Goal: Task Accomplishment & Management: Manage account settings

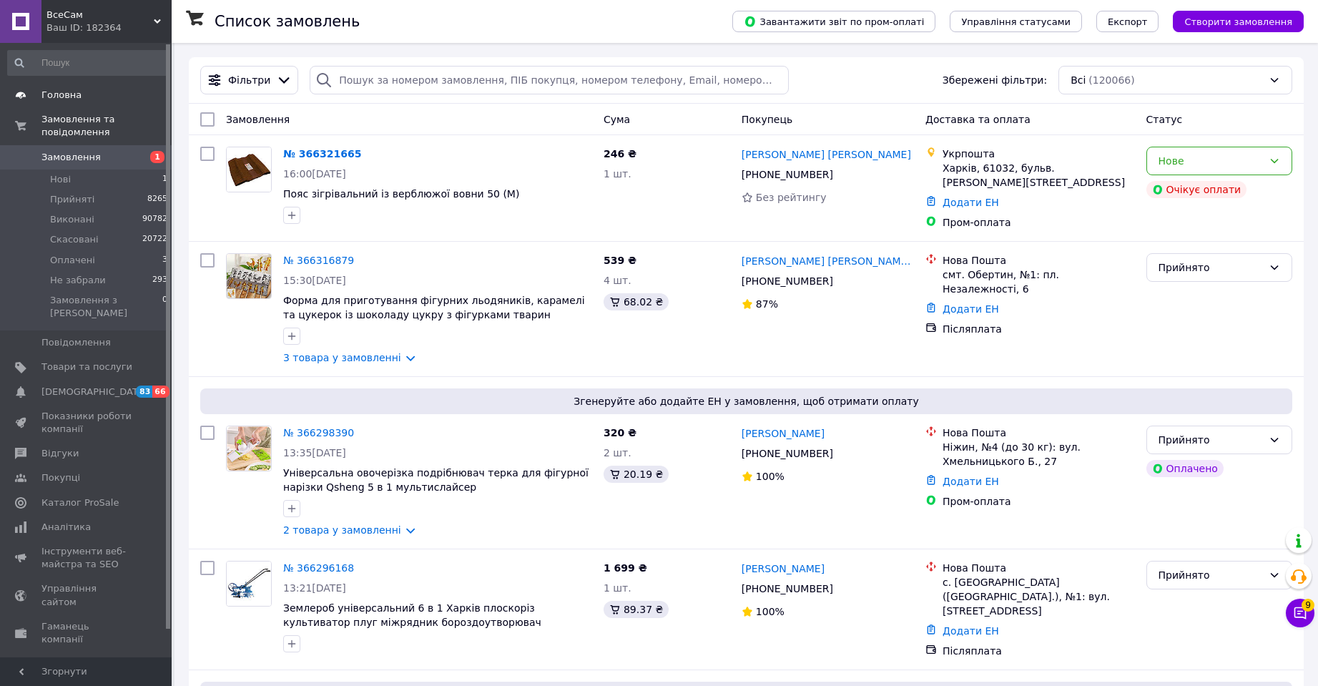
click at [72, 93] on span "Головна" at bounding box center [61, 95] width 40 height 13
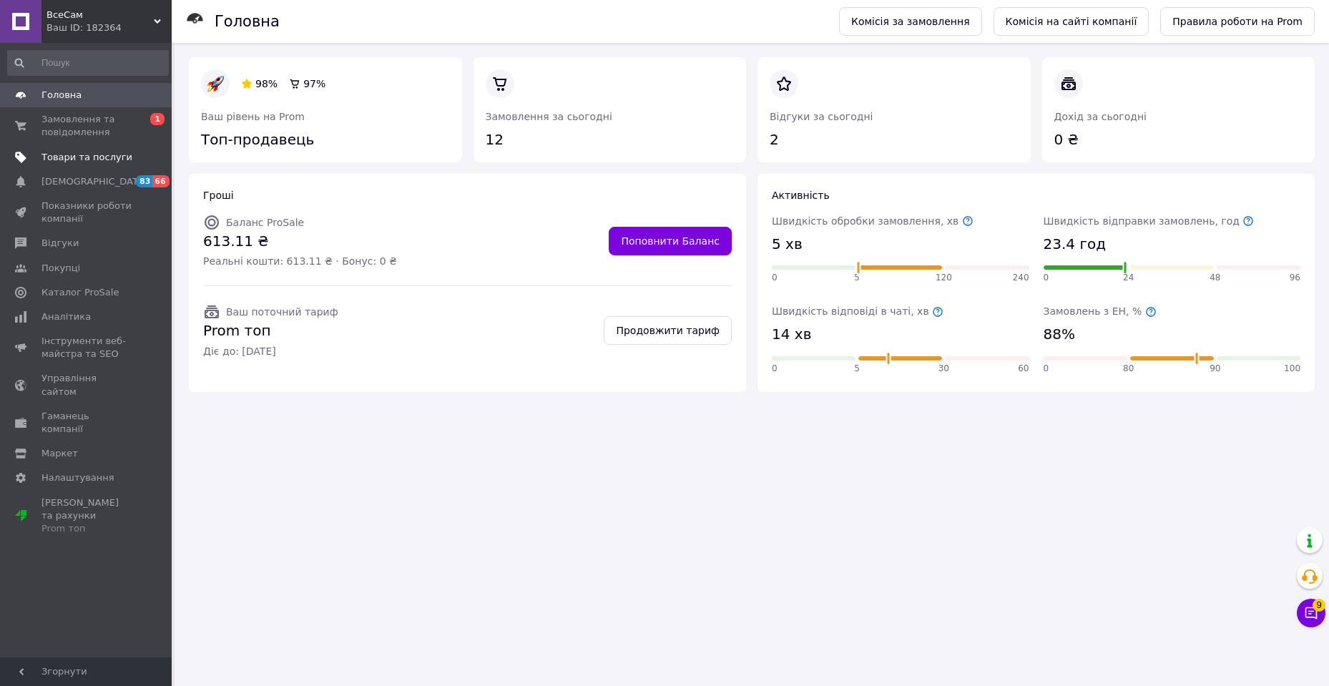
click at [71, 158] on span "Товари та послуги" at bounding box center [86, 157] width 91 height 13
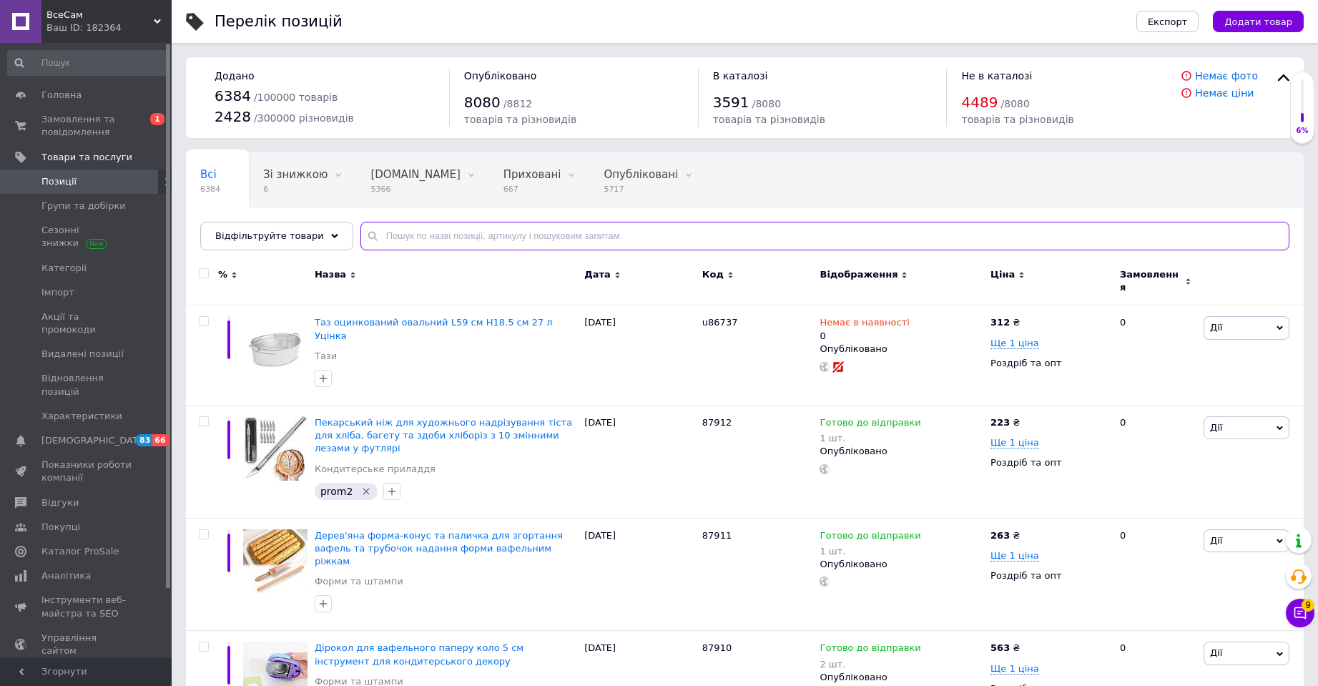
click at [388, 230] on input "text" at bounding box center [824, 236] width 929 height 29
paste input "Тільняшка [PERSON_NAME]"
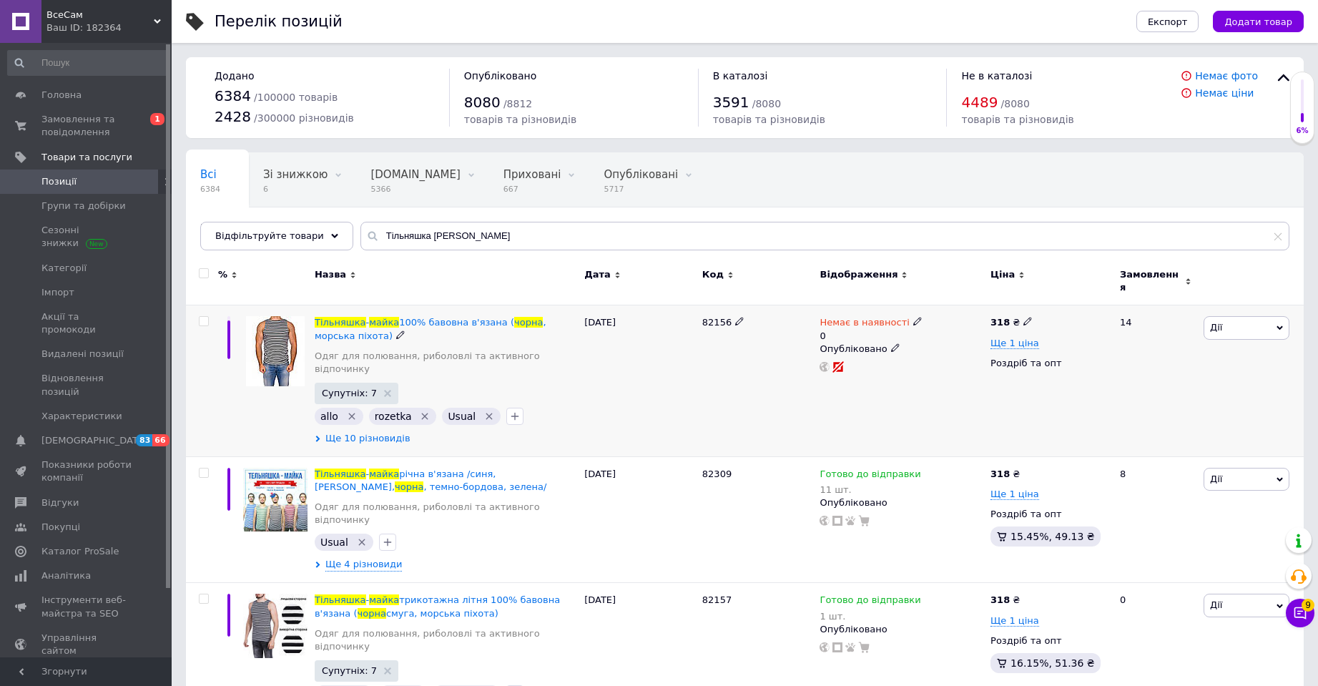
click at [370, 432] on span "Ще 10 різновидів" at bounding box center [367, 438] width 85 height 13
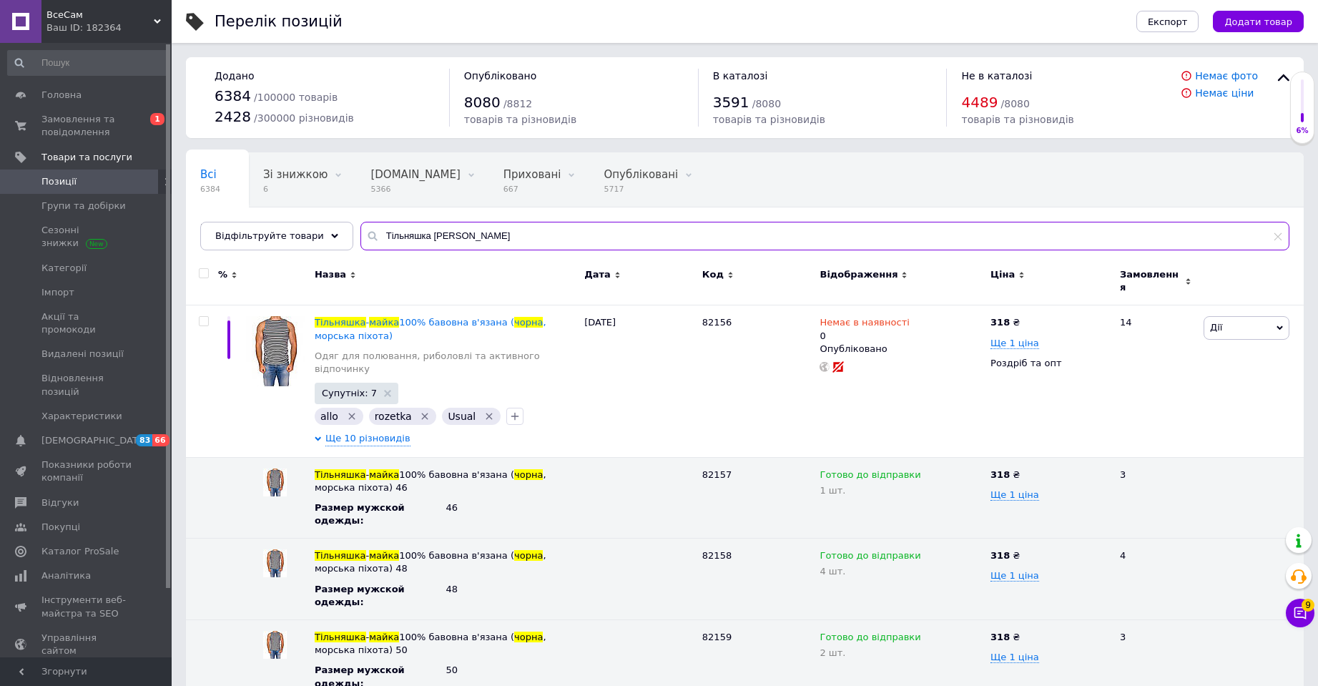
drag, startPoint x: 451, startPoint y: 235, endPoint x: 315, endPoint y: 217, distance: 136.3
click at [315, 217] on div "Всі 6384 Зі знижкою 6 Видалити Редагувати [DOMAIN_NAME] 5366 Видалити Редагуват…" at bounding box center [745, 201] width 1118 height 98
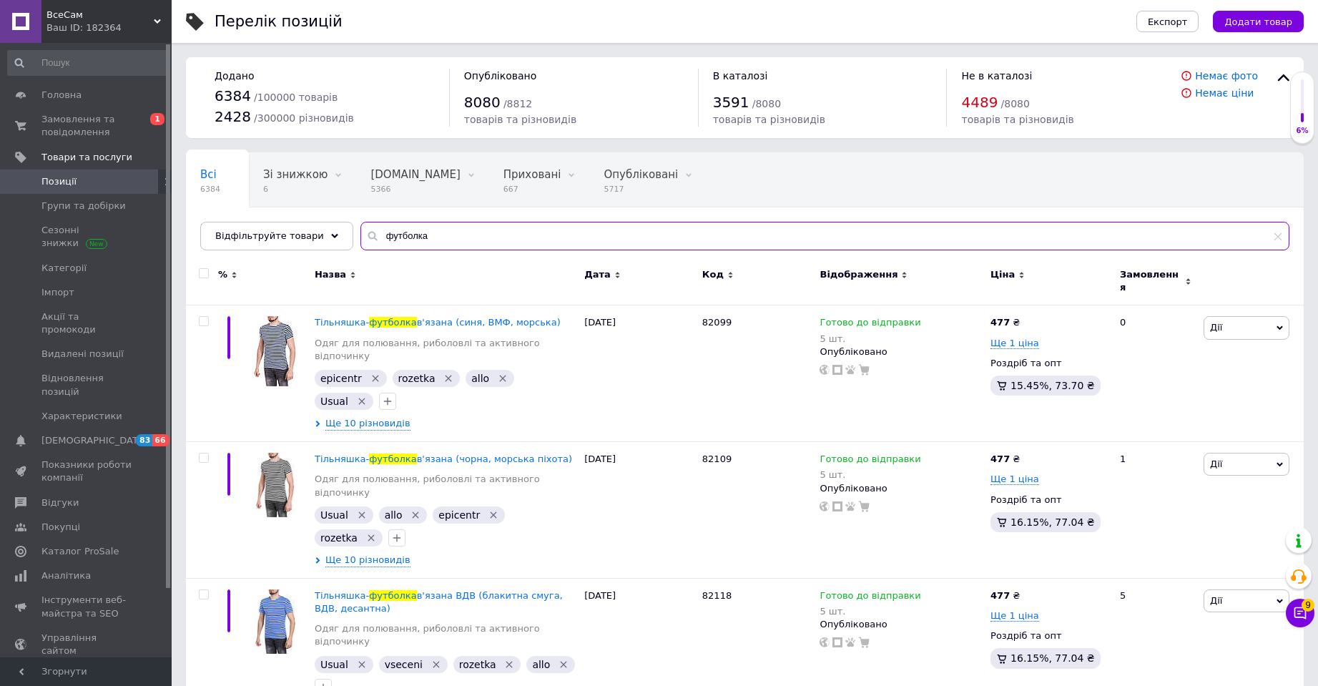
click at [407, 236] on input "футболка" at bounding box center [824, 236] width 929 height 29
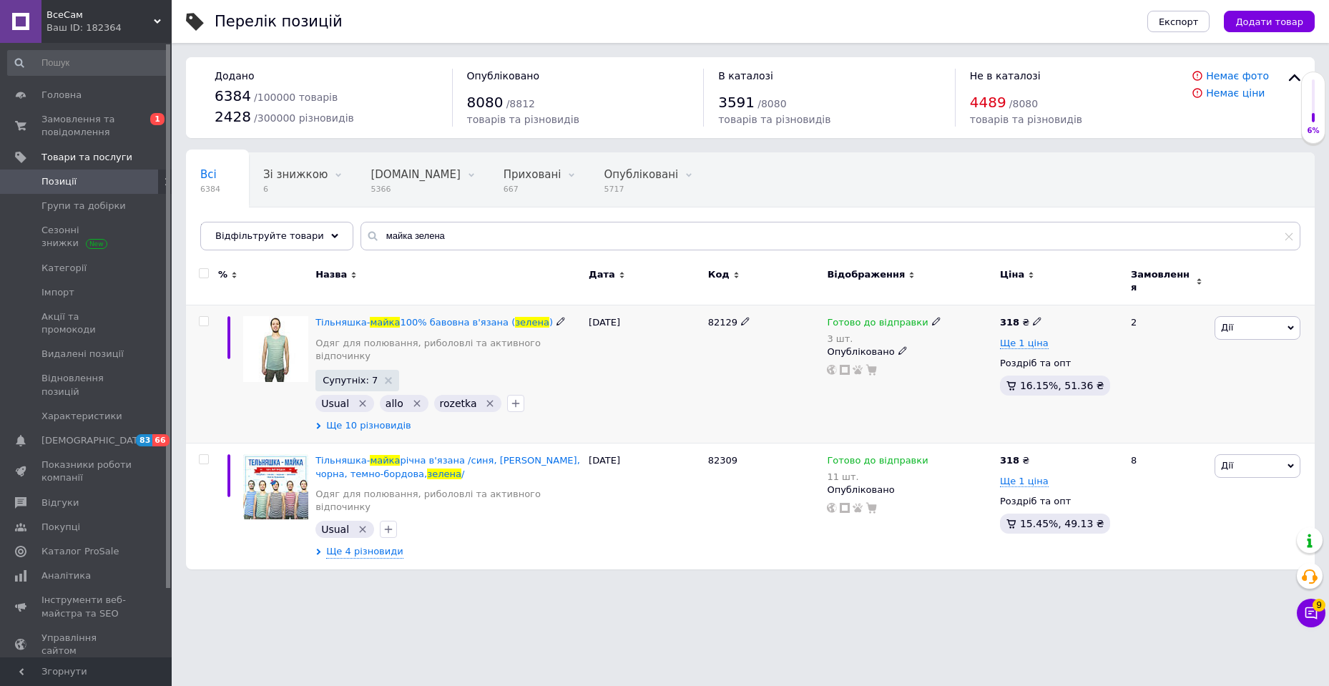
click at [382, 419] on span "Ще 10 різновидів" at bounding box center [368, 425] width 85 height 13
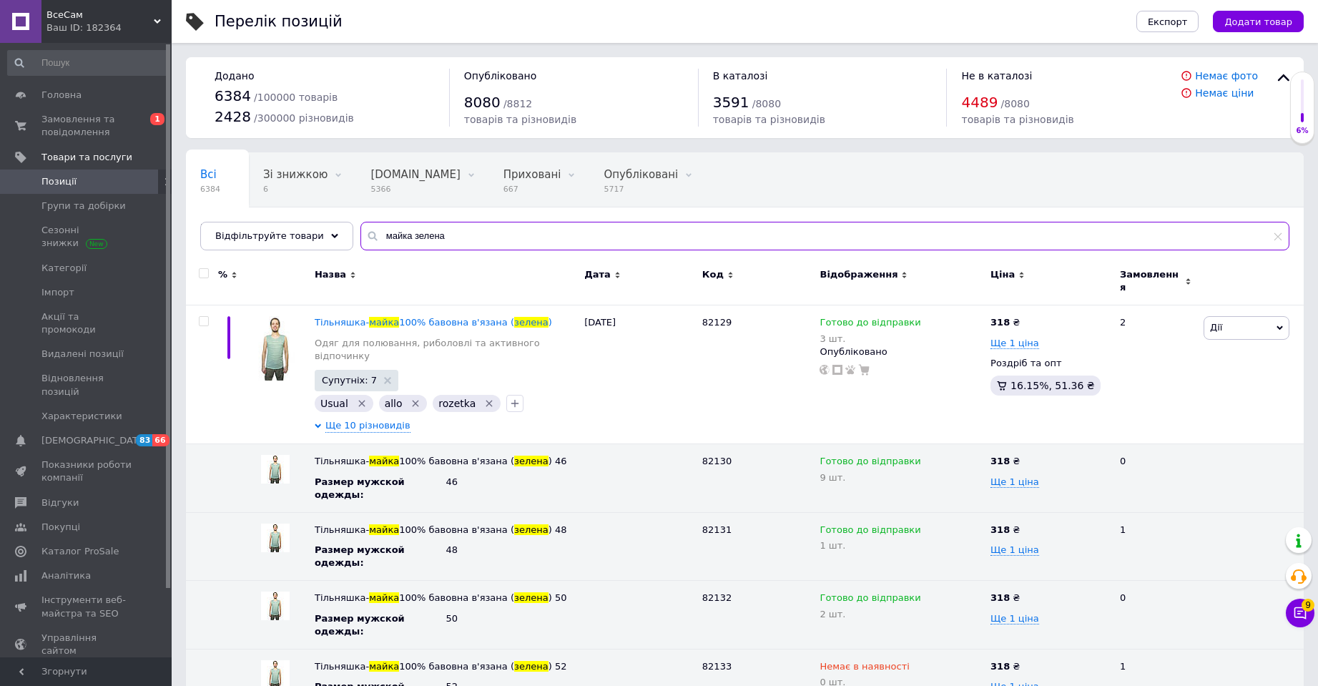
drag, startPoint x: 423, startPoint y: 243, endPoint x: 411, endPoint y: 242, distance: 12.2
click at [395, 243] on input "майка зелена" at bounding box center [824, 236] width 929 height 29
drag, startPoint x: 436, startPoint y: 235, endPoint x: 361, endPoint y: 230, distance: 75.3
click at [362, 230] on div "майка зелена" at bounding box center [824, 236] width 929 height 29
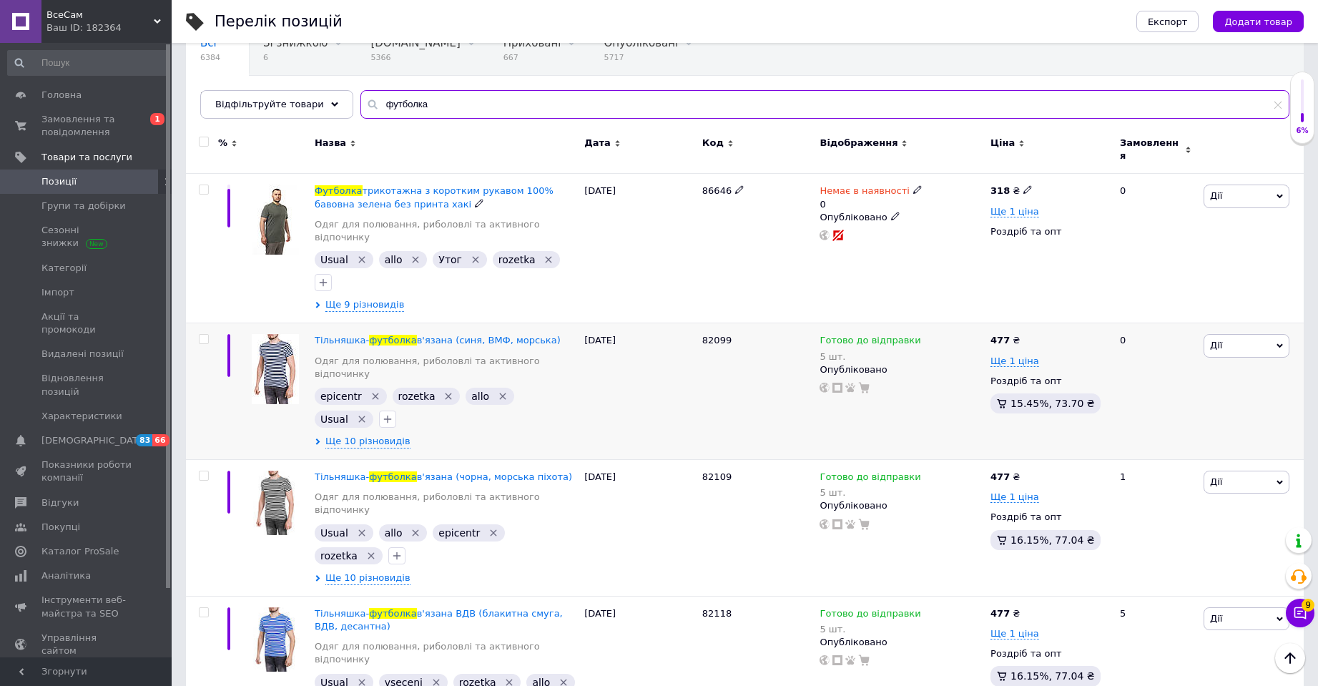
scroll to position [215, 0]
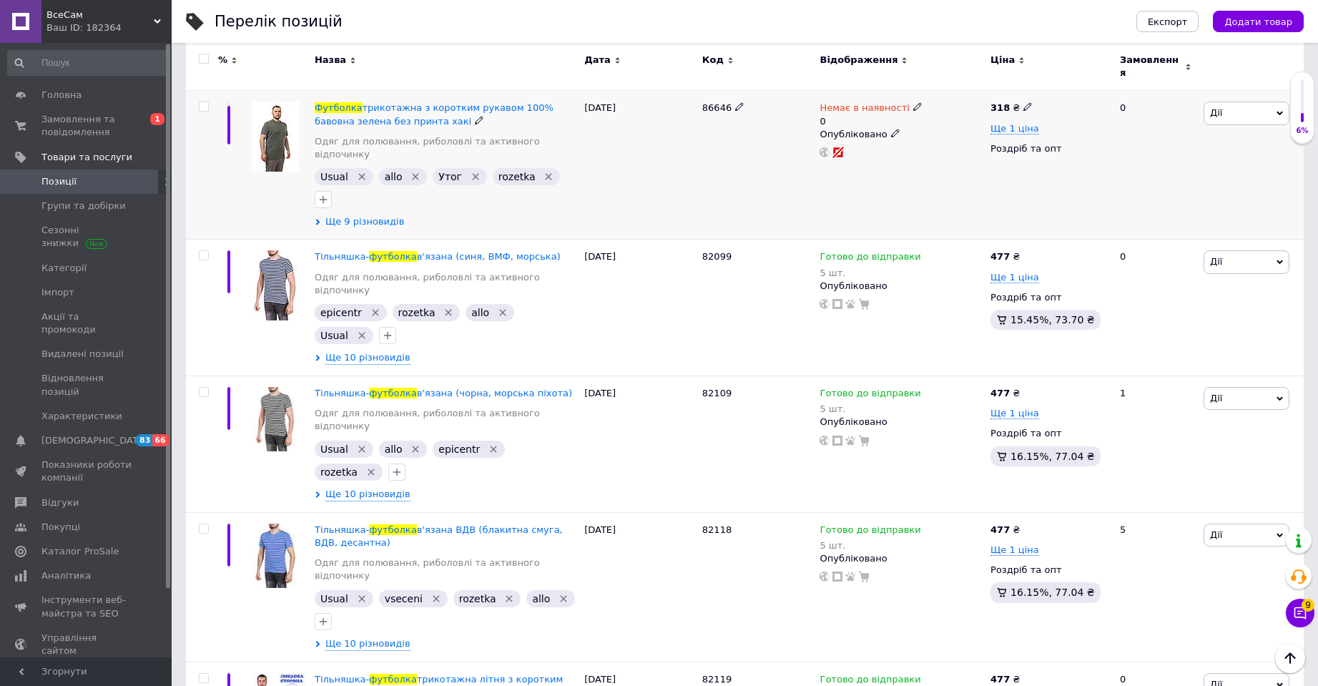
click at [351, 215] on span "Ще 9 різновидів" at bounding box center [364, 221] width 79 height 13
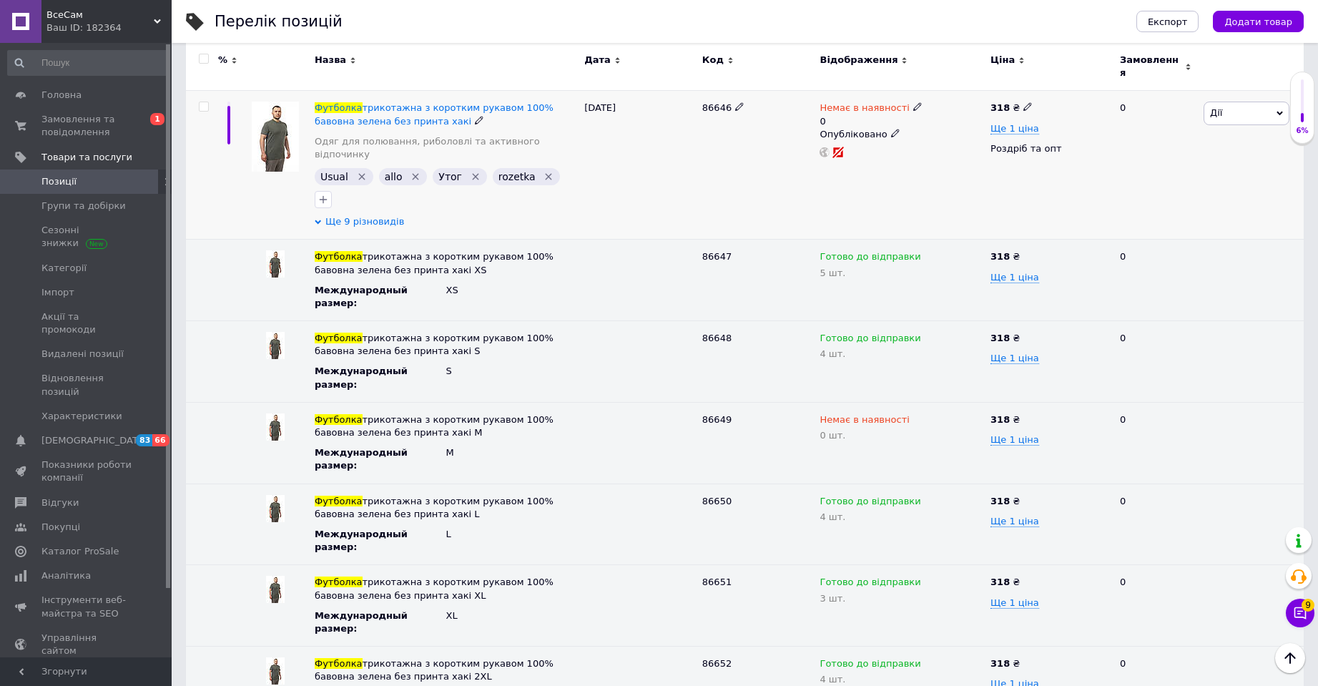
click at [351, 215] on span "Ще 9 різновидів" at bounding box center [364, 221] width 79 height 13
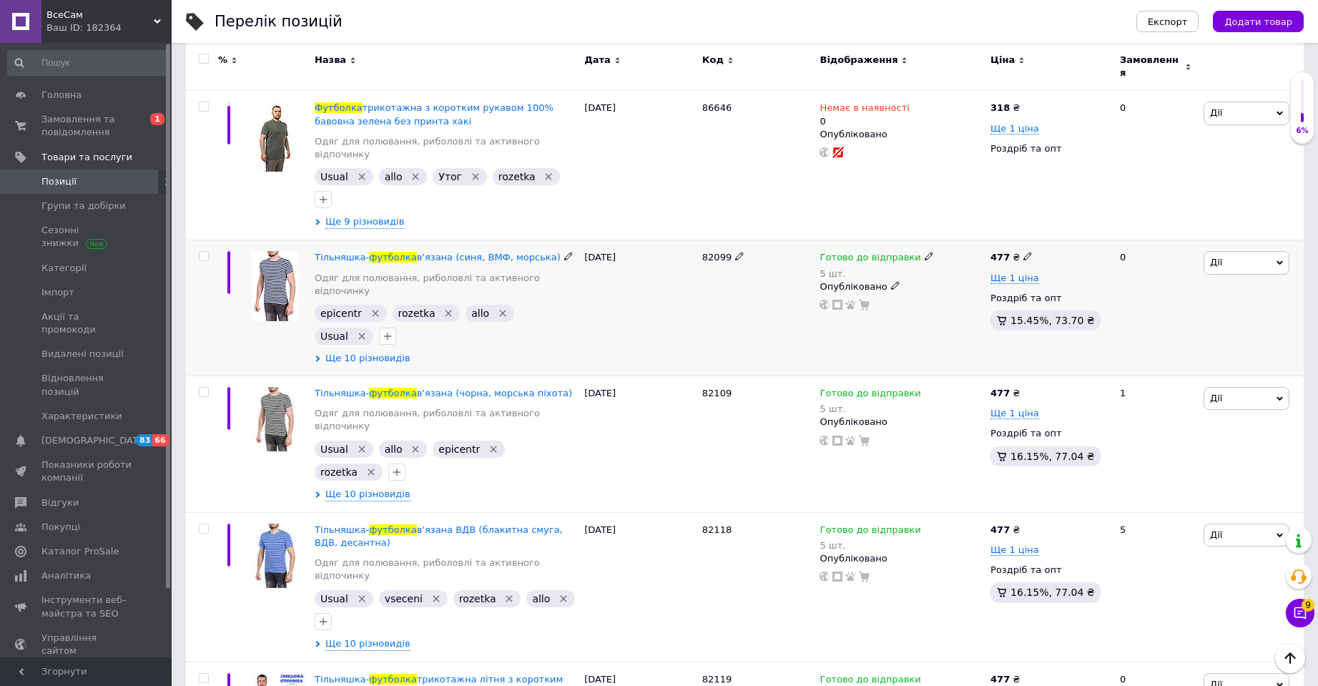
click at [353, 352] on span "Ще 10 різновидів" at bounding box center [367, 358] width 85 height 13
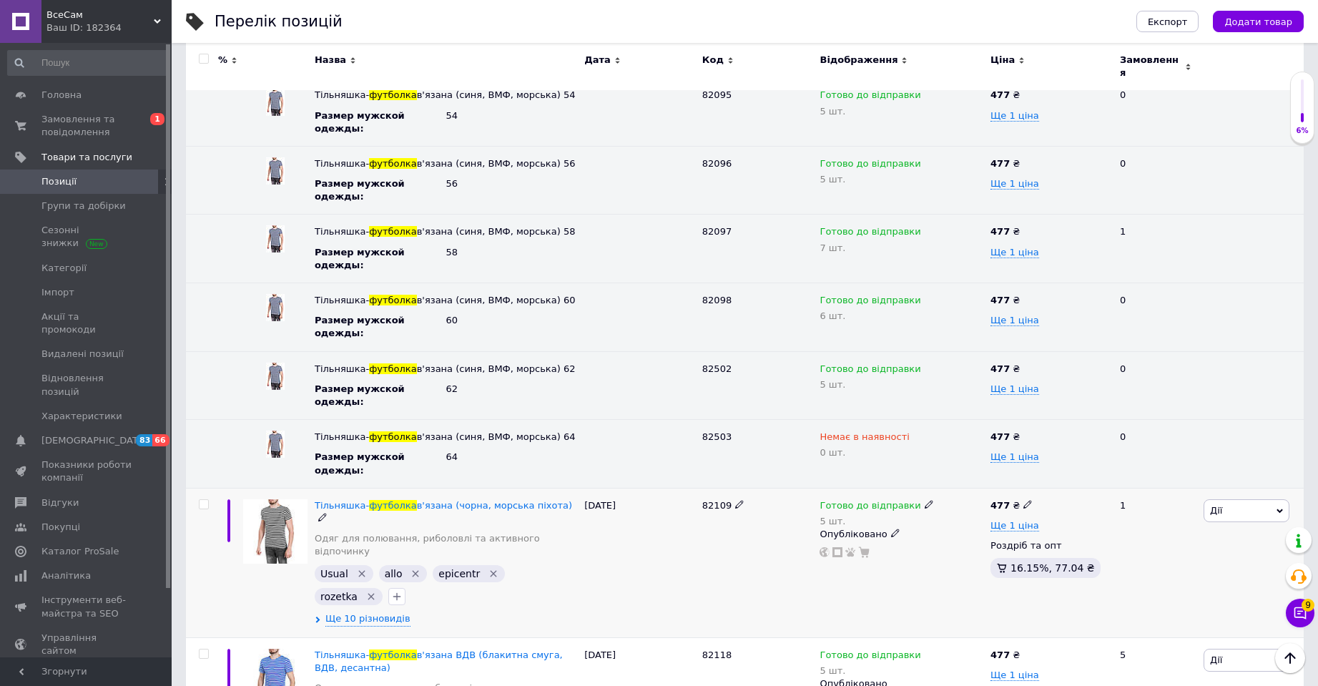
scroll to position [1001, 0]
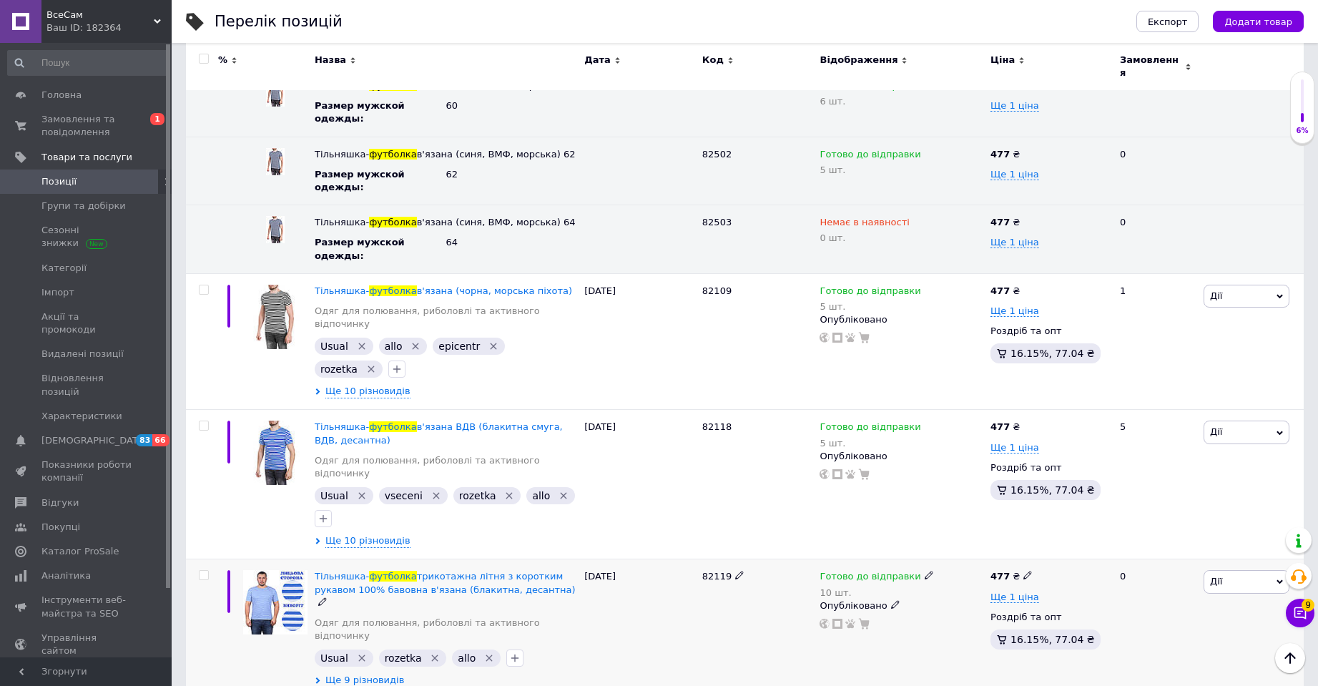
click at [342, 674] on span "Ще 9 різновидів" at bounding box center [364, 680] width 79 height 13
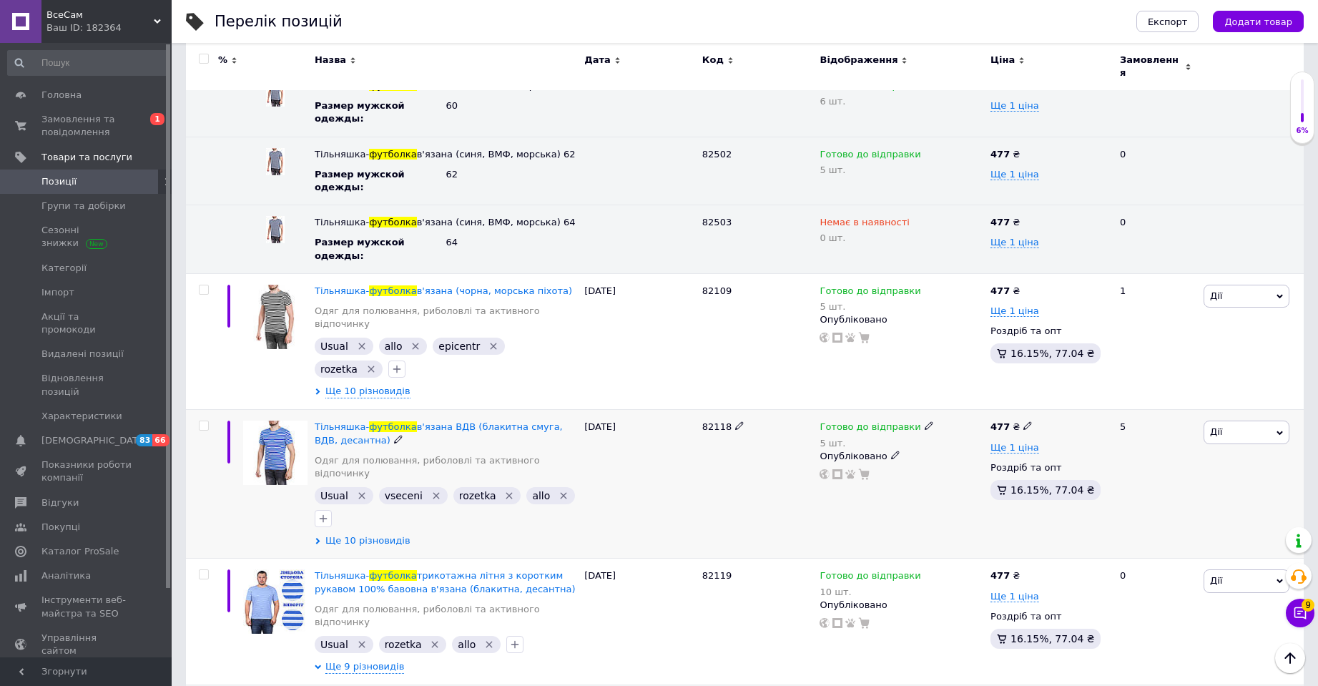
click at [353, 534] on span "Ще 10 різновидів" at bounding box center [367, 540] width 85 height 13
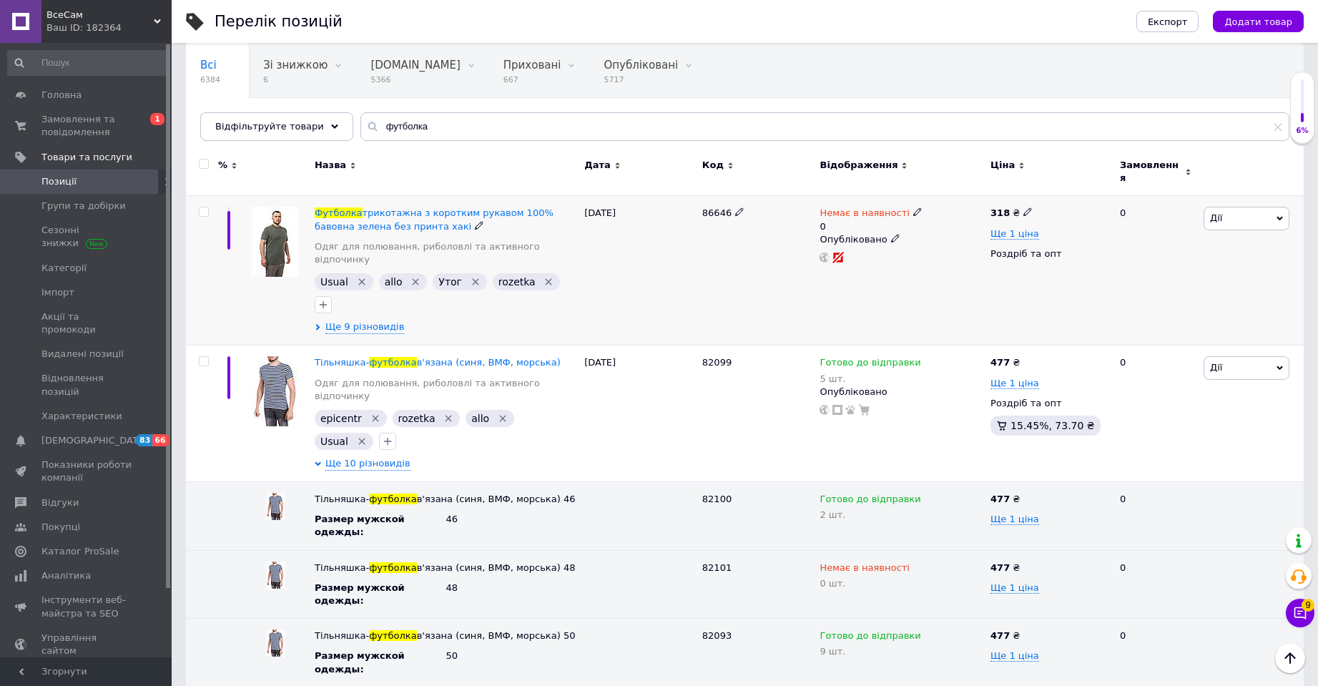
scroll to position [0, 0]
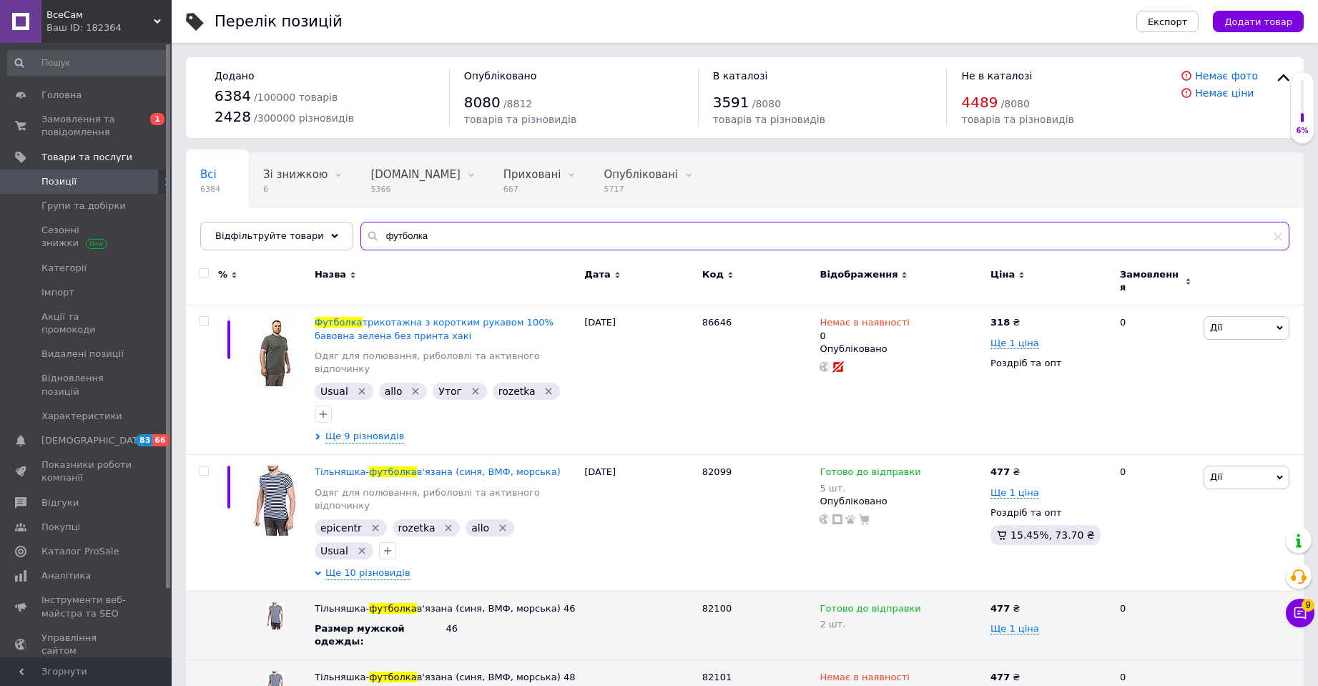
drag, startPoint x: 398, startPoint y: 229, endPoint x: 340, endPoint y: 225, distance: 58.8
click at [341, 225] on div "Всі 6384 Зі знижкою 6 Видалити Редагувати [DOMAIN_NAME] 5366 Видалити Редагуват…" at bounding box center [745, 201] width 1118 height 98
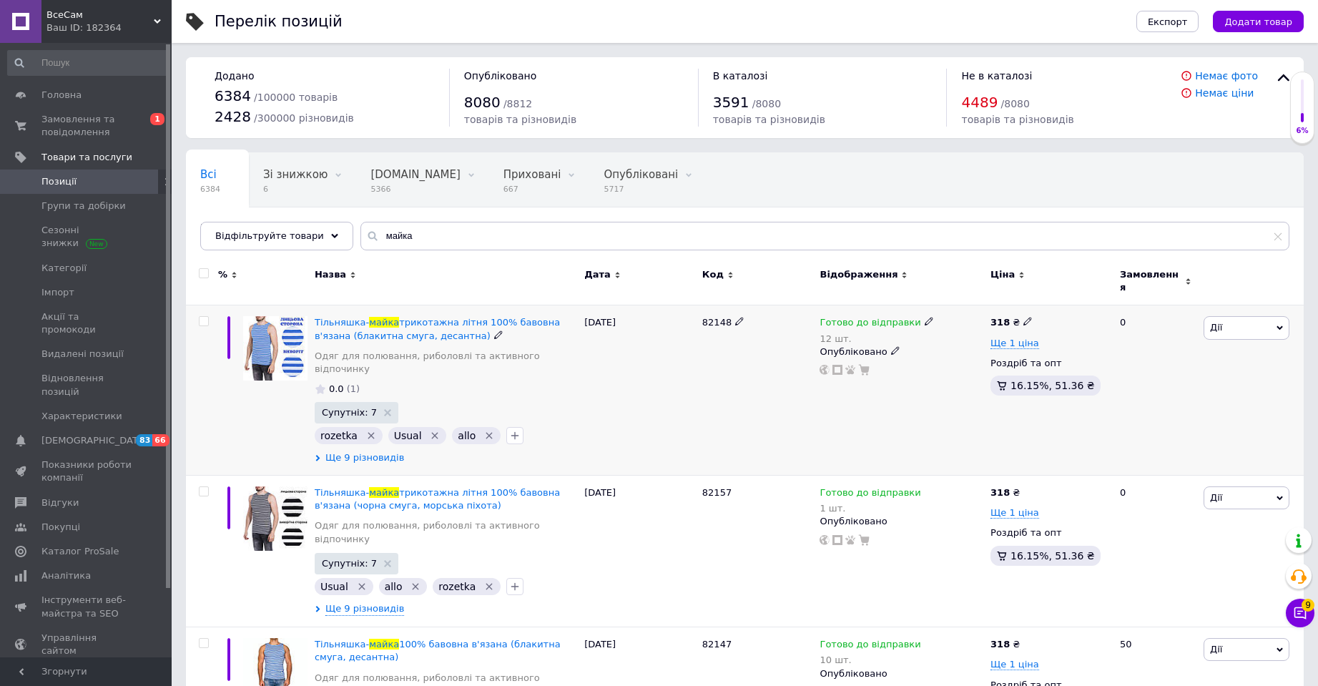
click at [368, 451] on span "Ще 9 різновидів" at bounding box center [364, 457] width 79 height 13
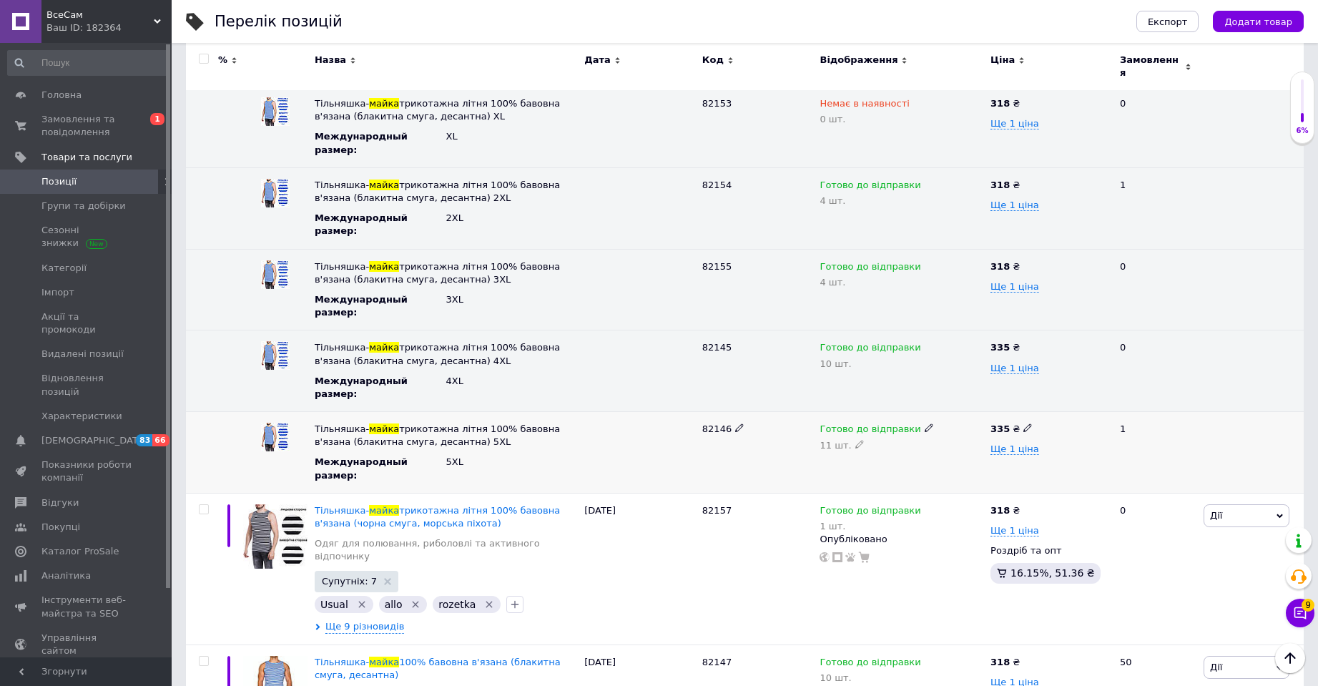
scroll to position [930, 0]
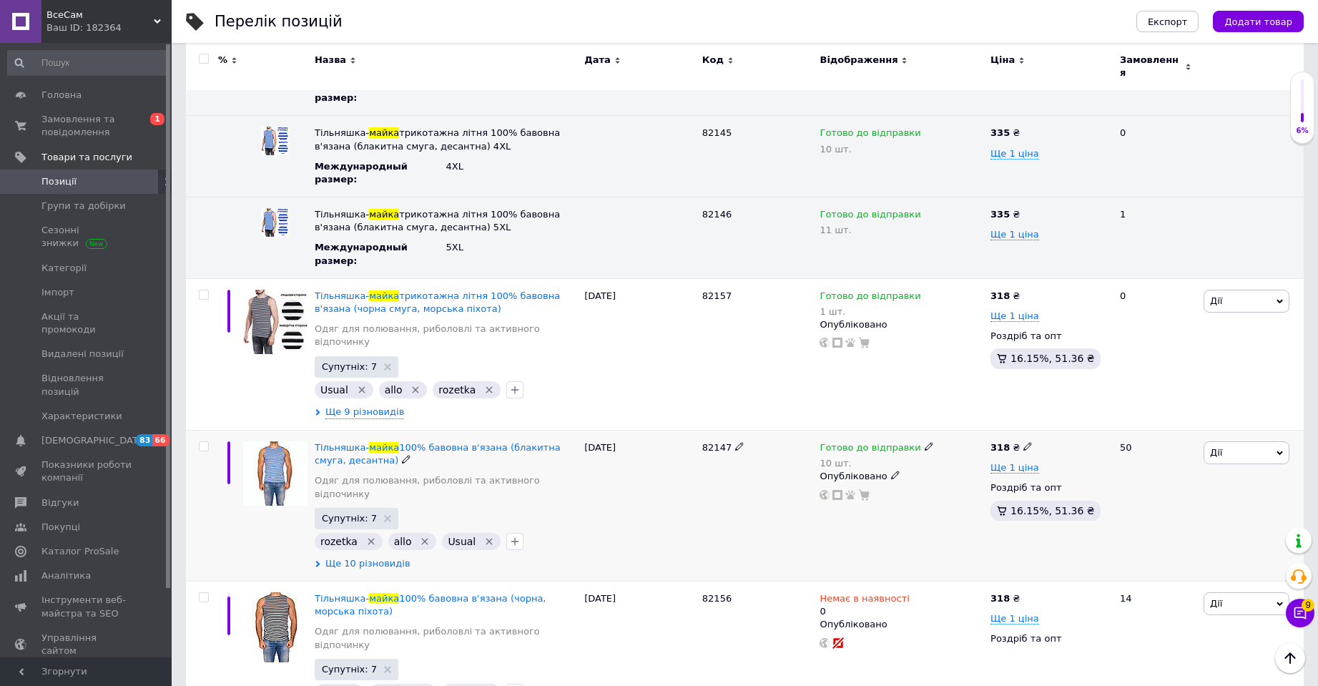
click at [377, 557] on span "Ще 10 різновидів" at bounding box center [367, 563] width 85 height 13
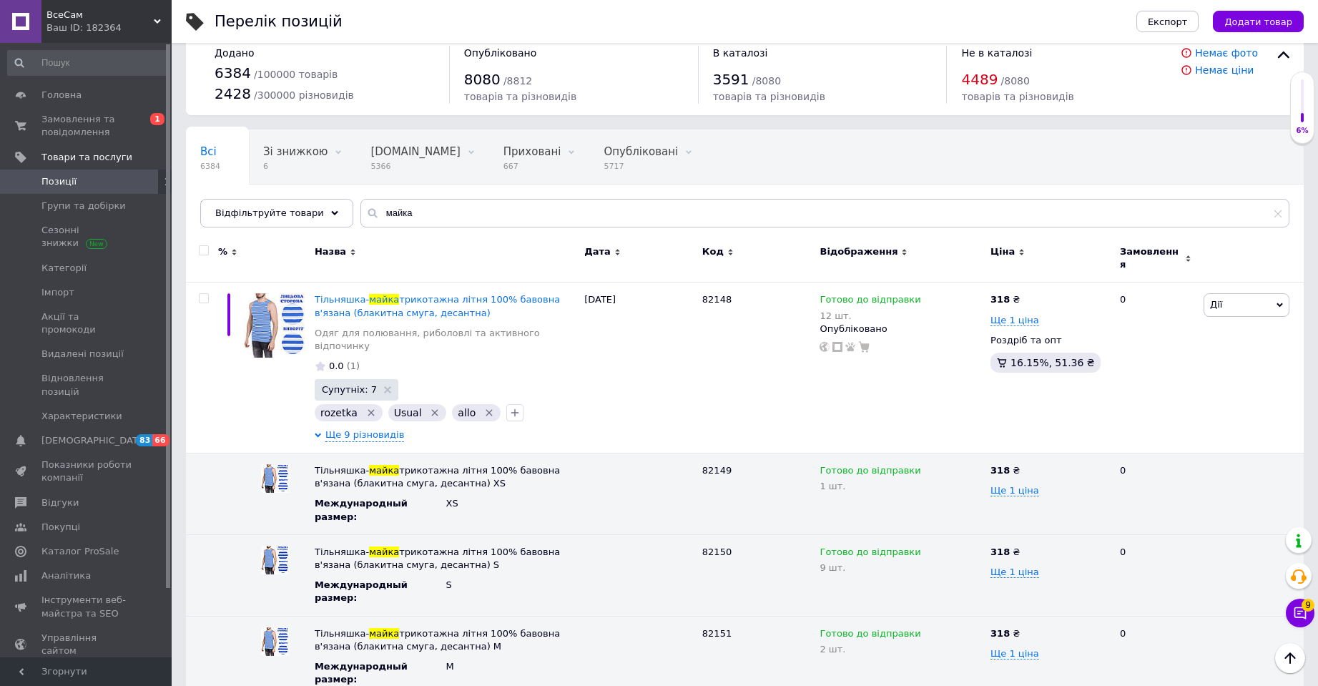
scroll to position [0, 0]
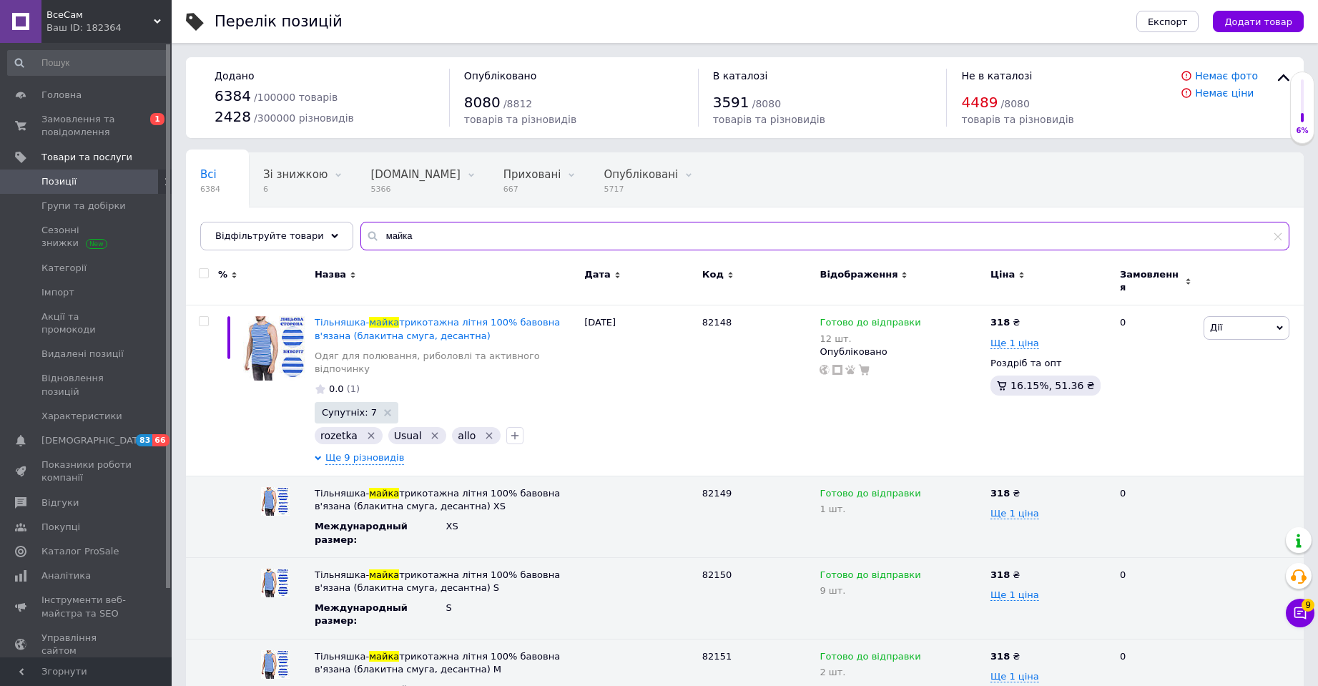
drag, startPoint x: 434, startPoint y: 226, endPoint x: 347, endPoint y: 222, distance: 87.3
click at [360, 222] on input "майка" at bounding box center [824, 236] width 929 height 29
type input "т"
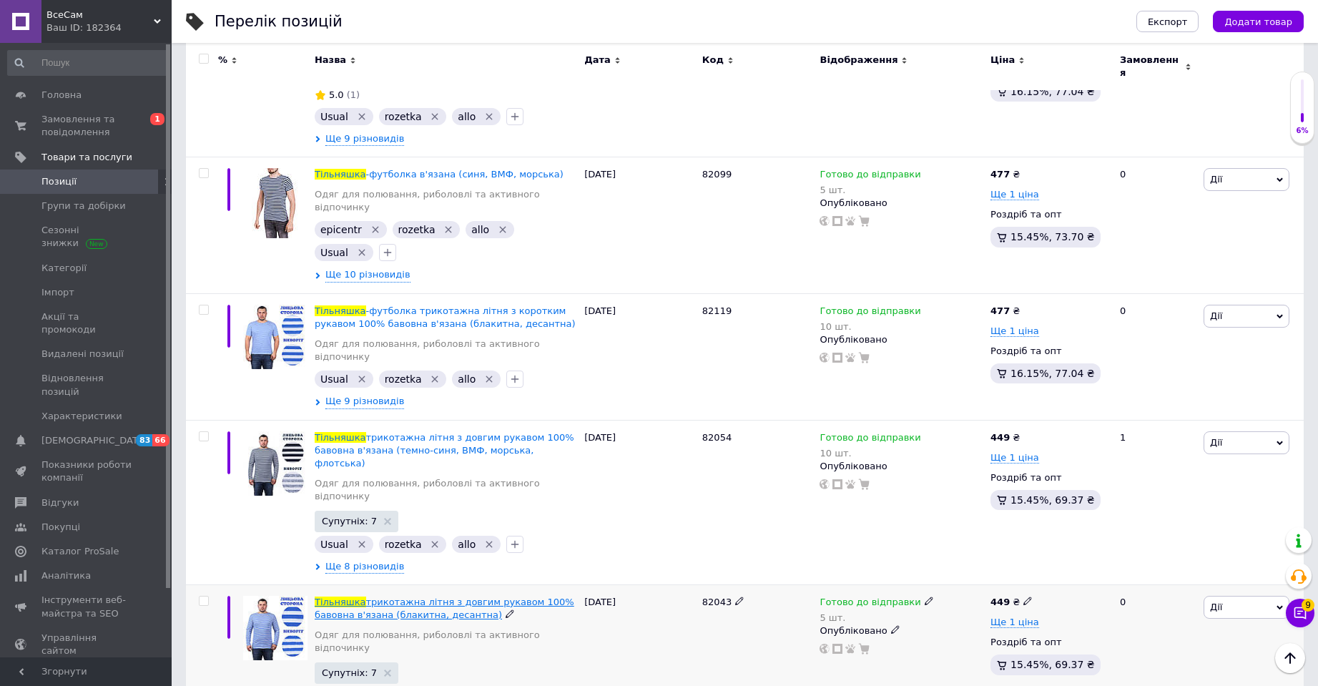
scroll to position [1073, 0]
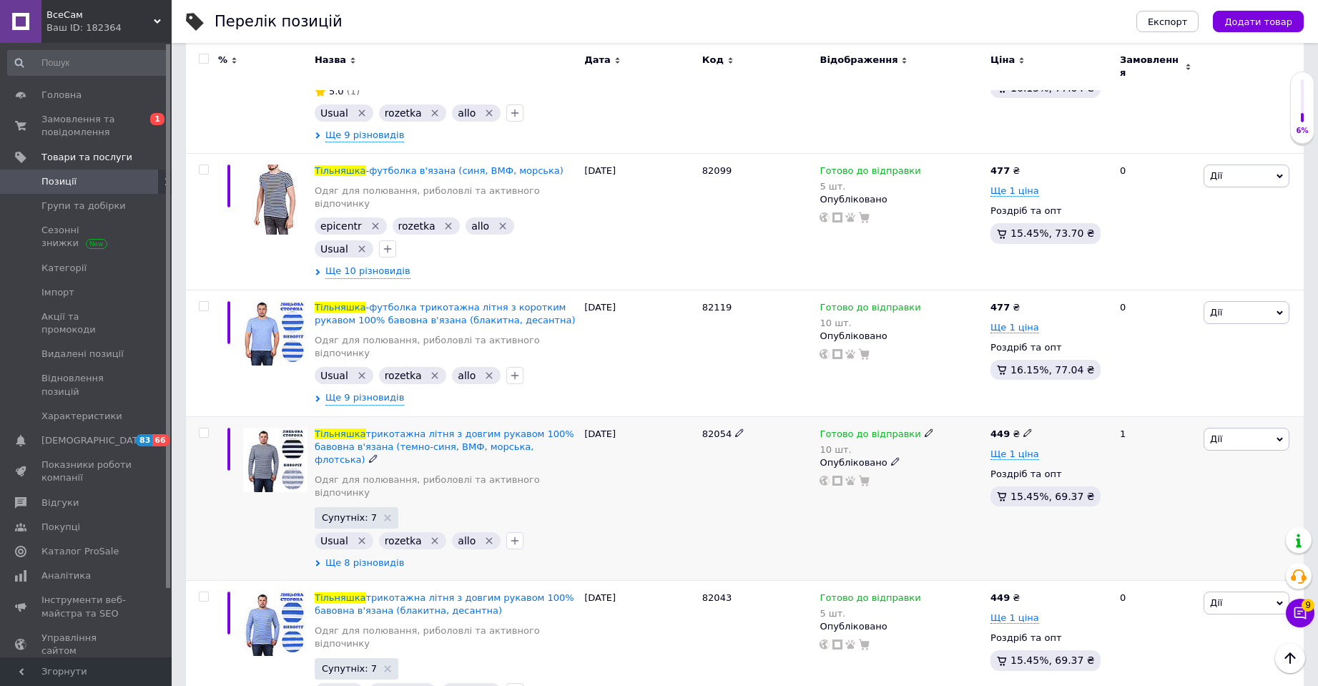
click at [350, 556] on span "Ще 8 різновидів" at bounding box center [364, 562] width 79 height 13
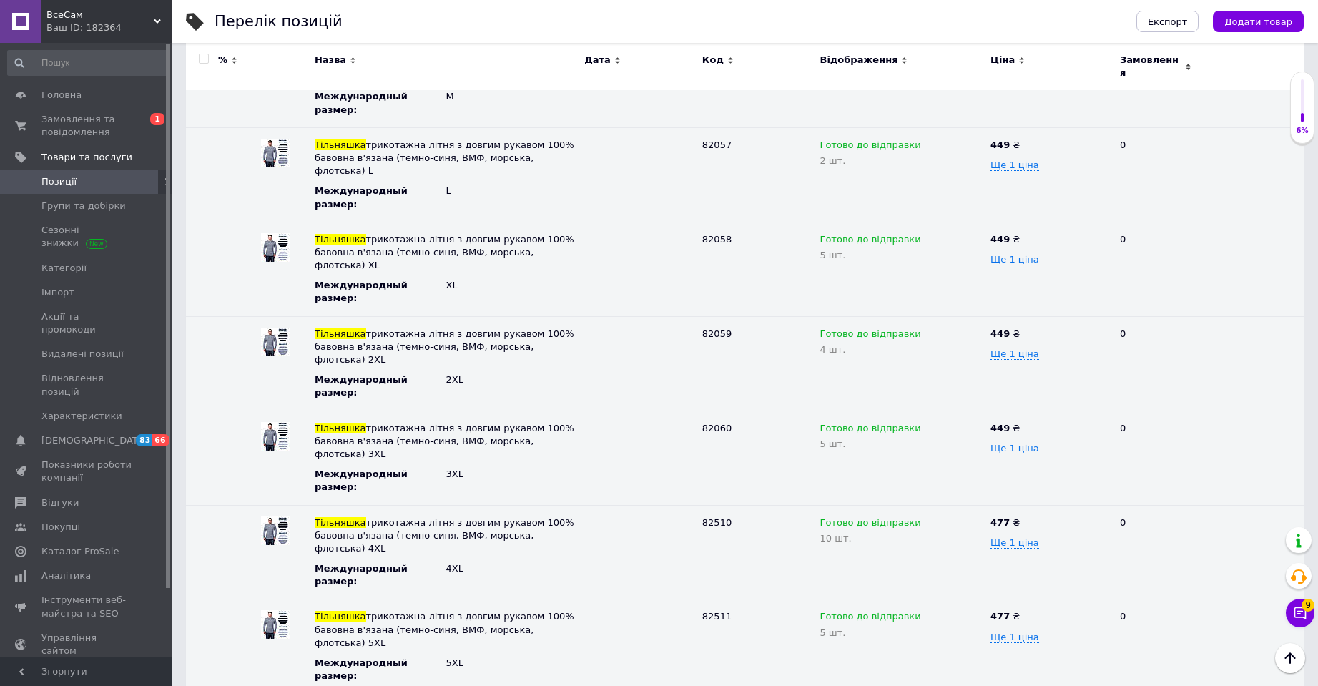
scroll to position [1716, 0]
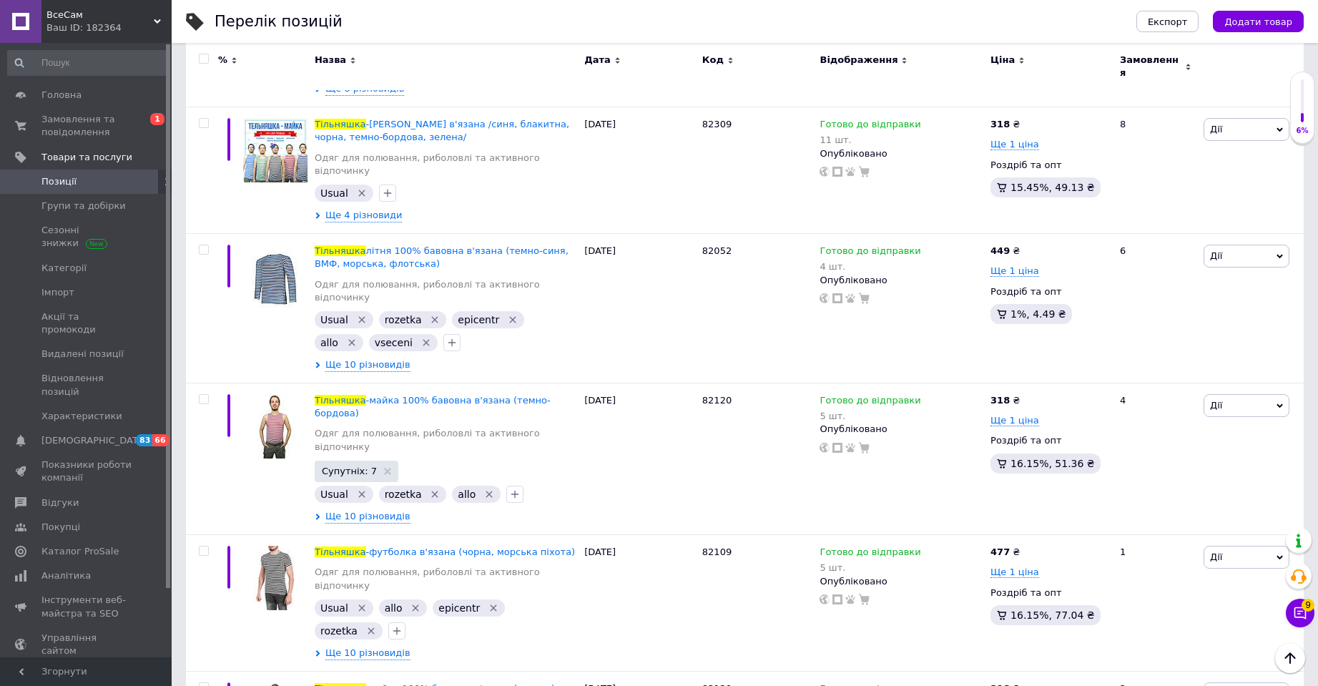
scroll to position [4720, 0]
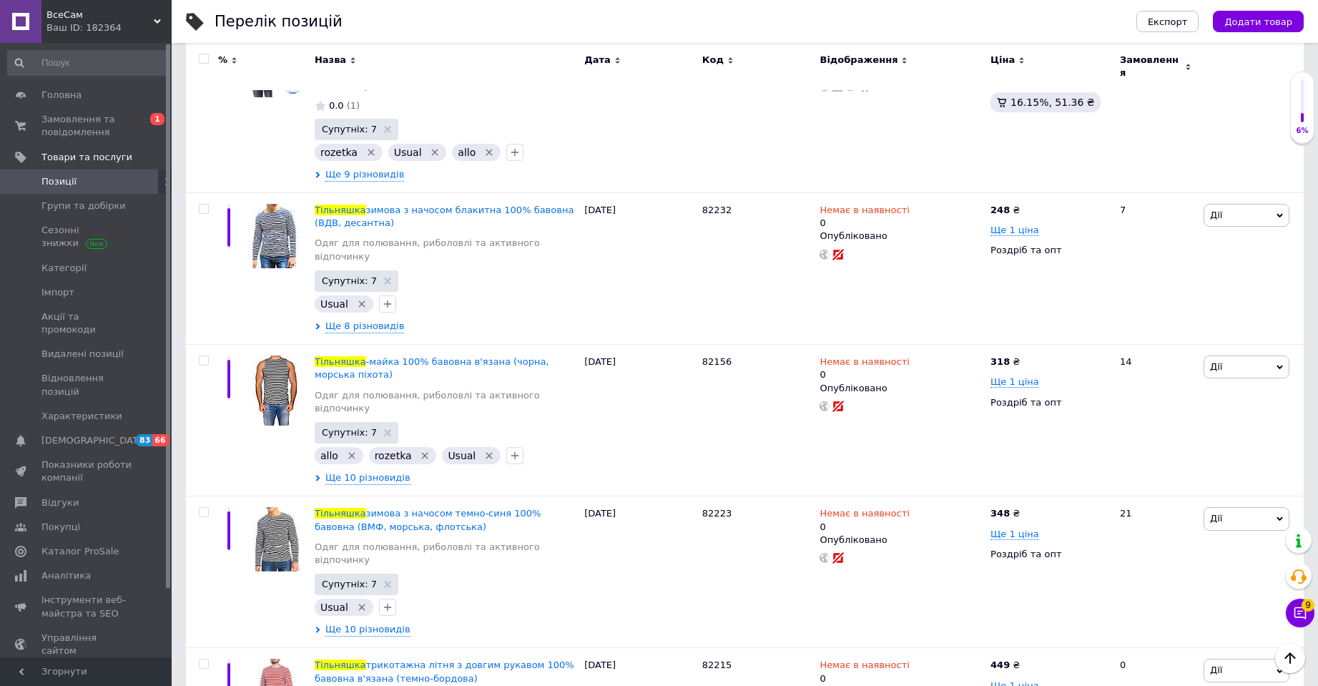
scroll to position [0, 0]
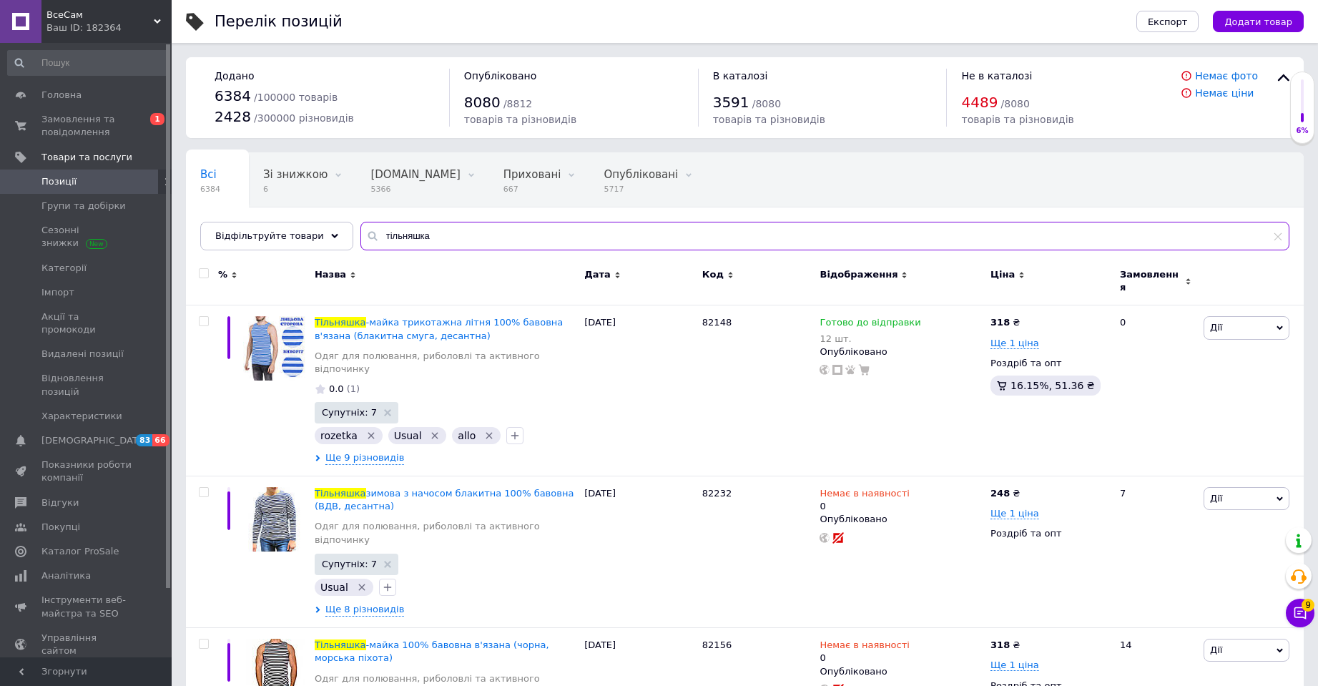
click at [551, 226] on input "тільняшка" at bounding box center [824, 236] width 929 height 29
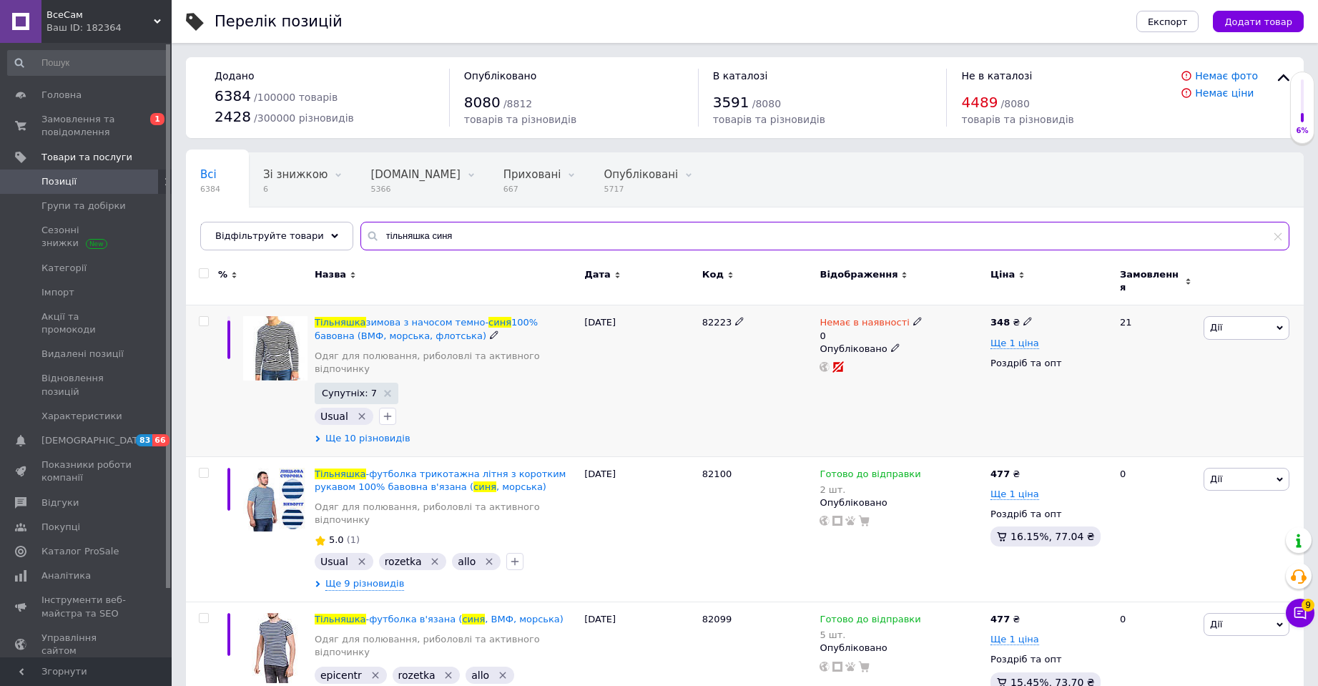
type input "тільняшка синя"
click at [368, 432] on span "Ще 10 різновидів" at bounding box center [367, 438] width 85 height 13
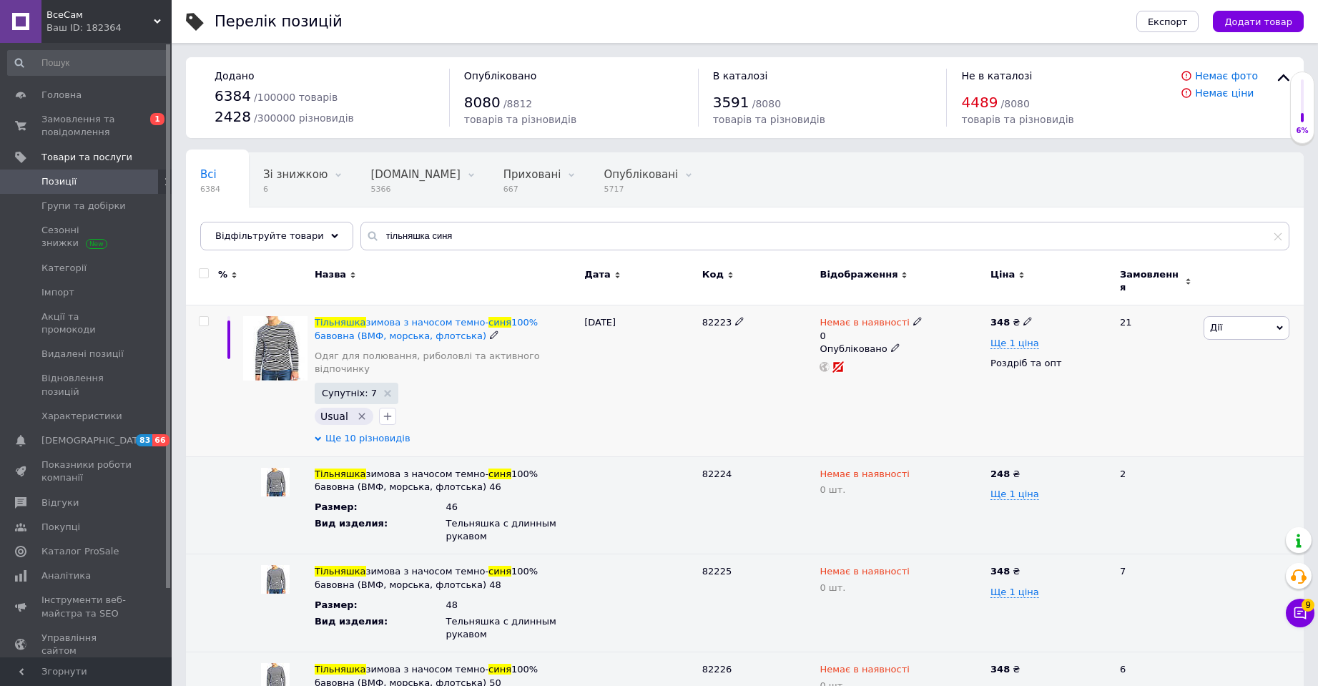
click at [368, 432] on span "Ще 10 різновидів" at bounding box center [367, 438] width 85 height 13
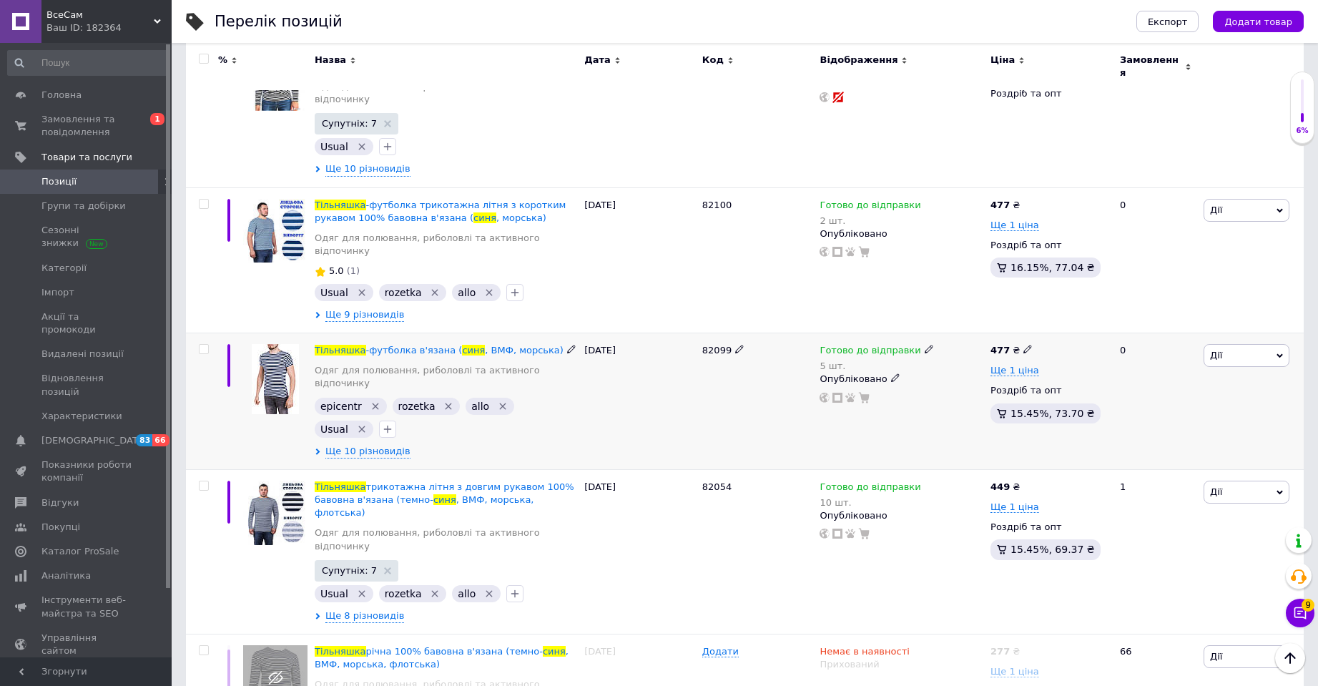
scroll to position [429, 0]
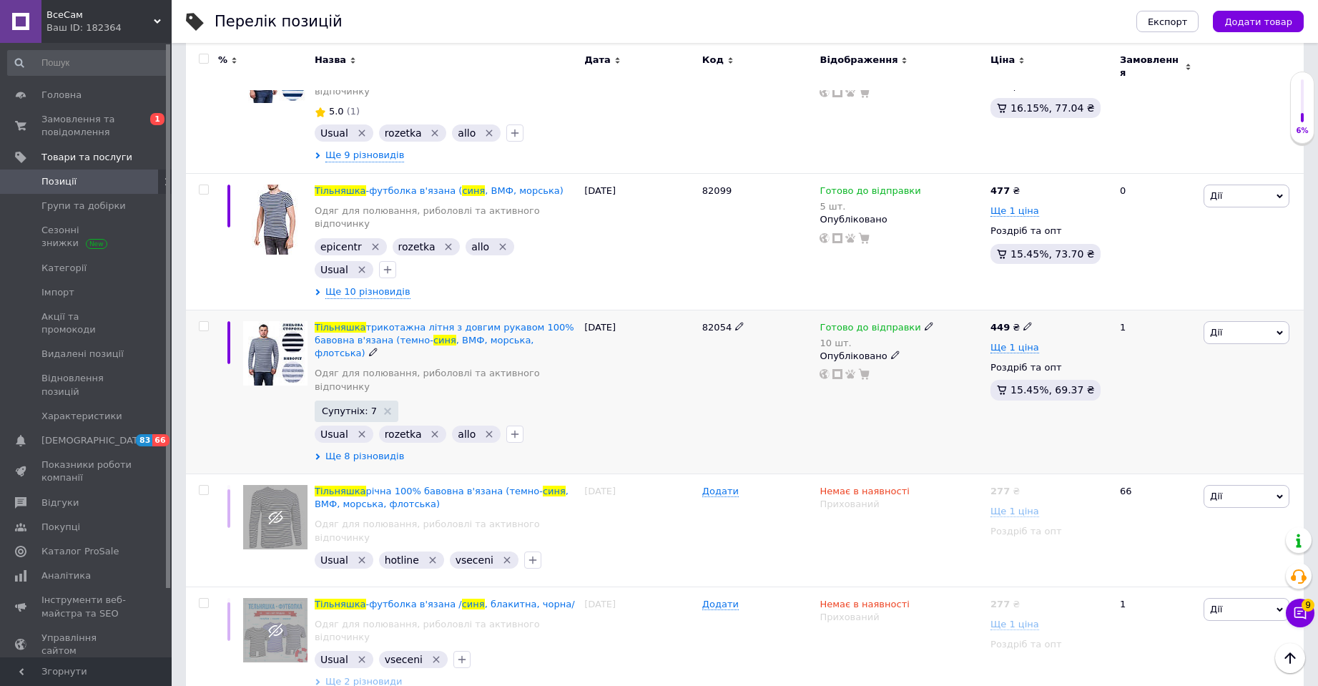
click at [362, 450] on span "Ще 8 різновидів" at bounding box center [364, 456] width 79 height 13
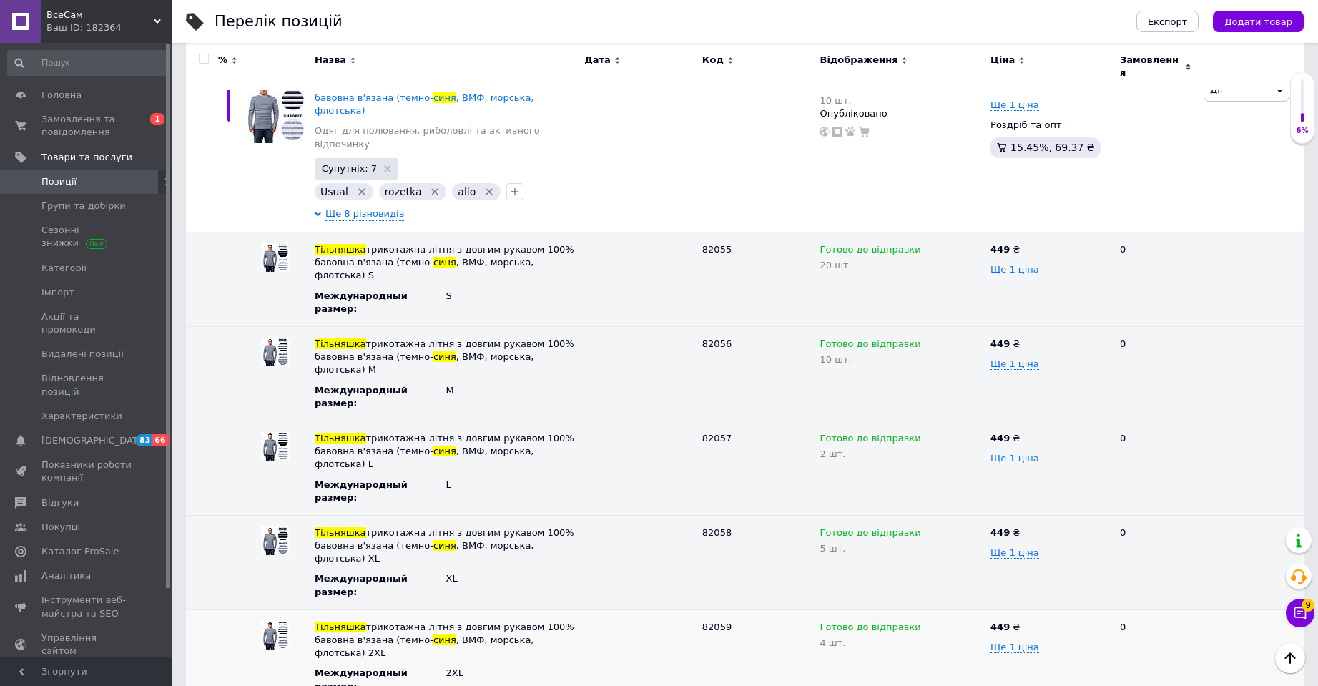
scroll to position [644, 0]
